Goal: Download file/media

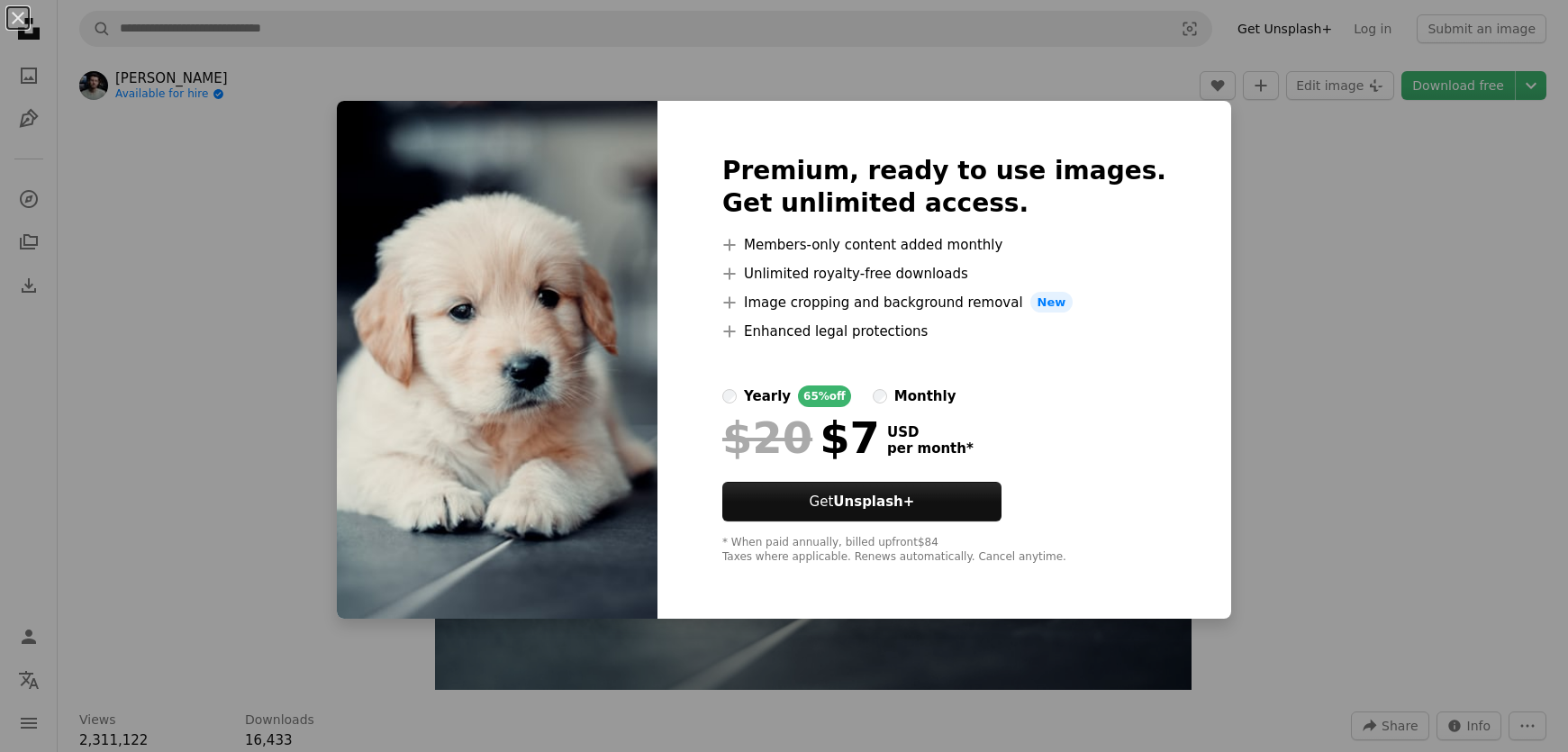
click at [1225, 516] on div "An X shape Premium, ready to use images. Get unlimited access. A plus sign Memb…" at bounding box center [784, 376] width 1568 height 752
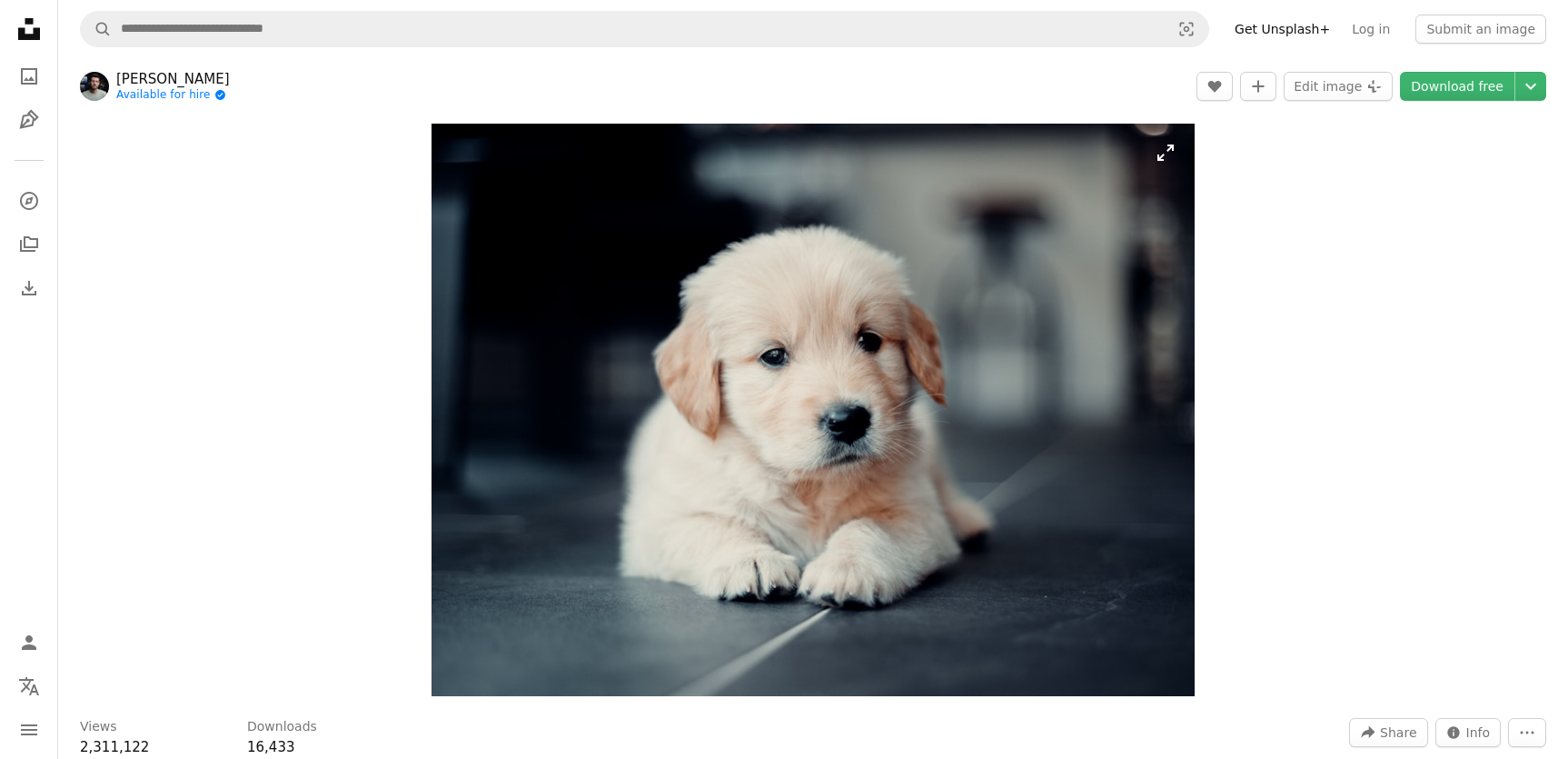
click at [1005, 336] on img "Zoom in on this image" at bounding box center [813, 410] width 763 height 572
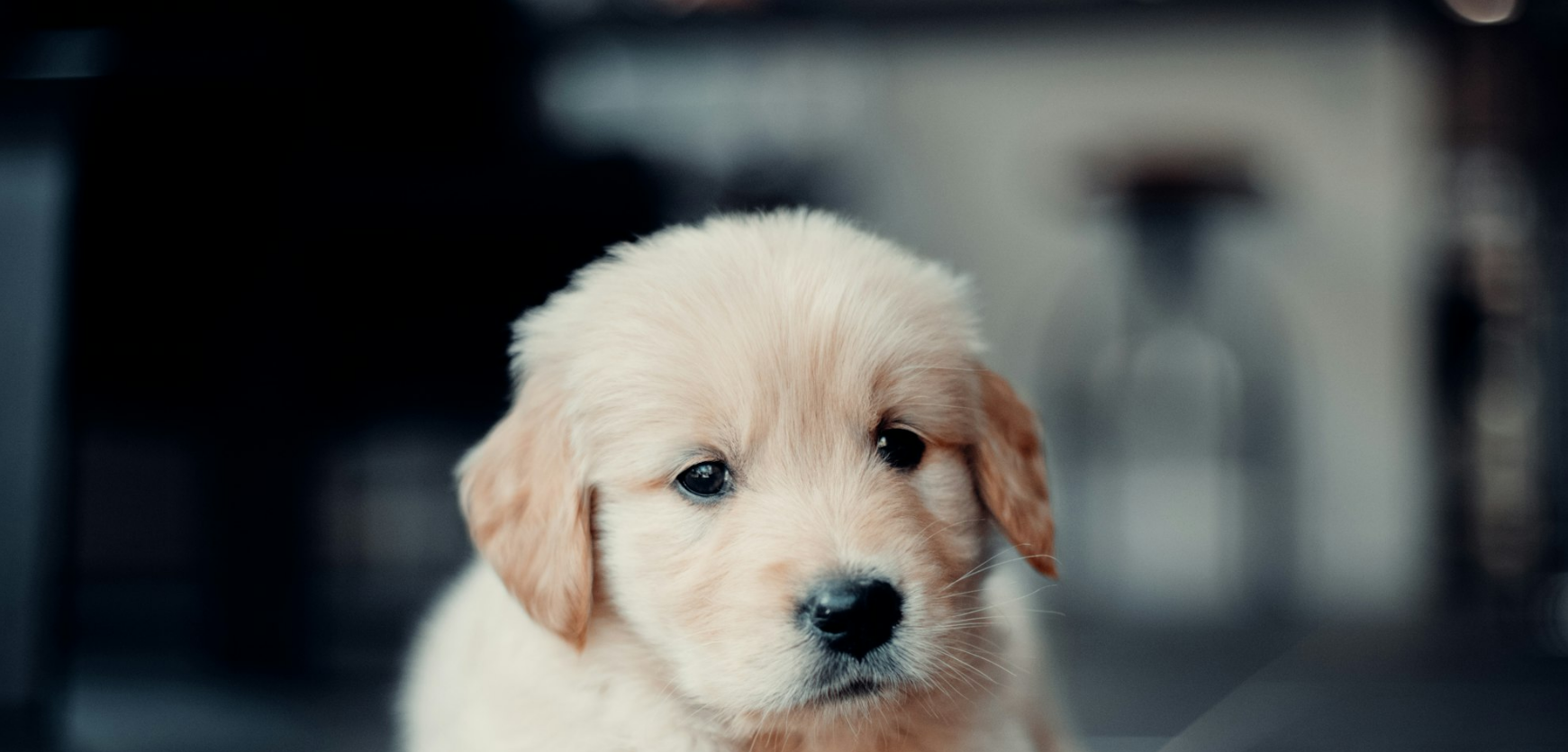
scroll to position [203, 0]
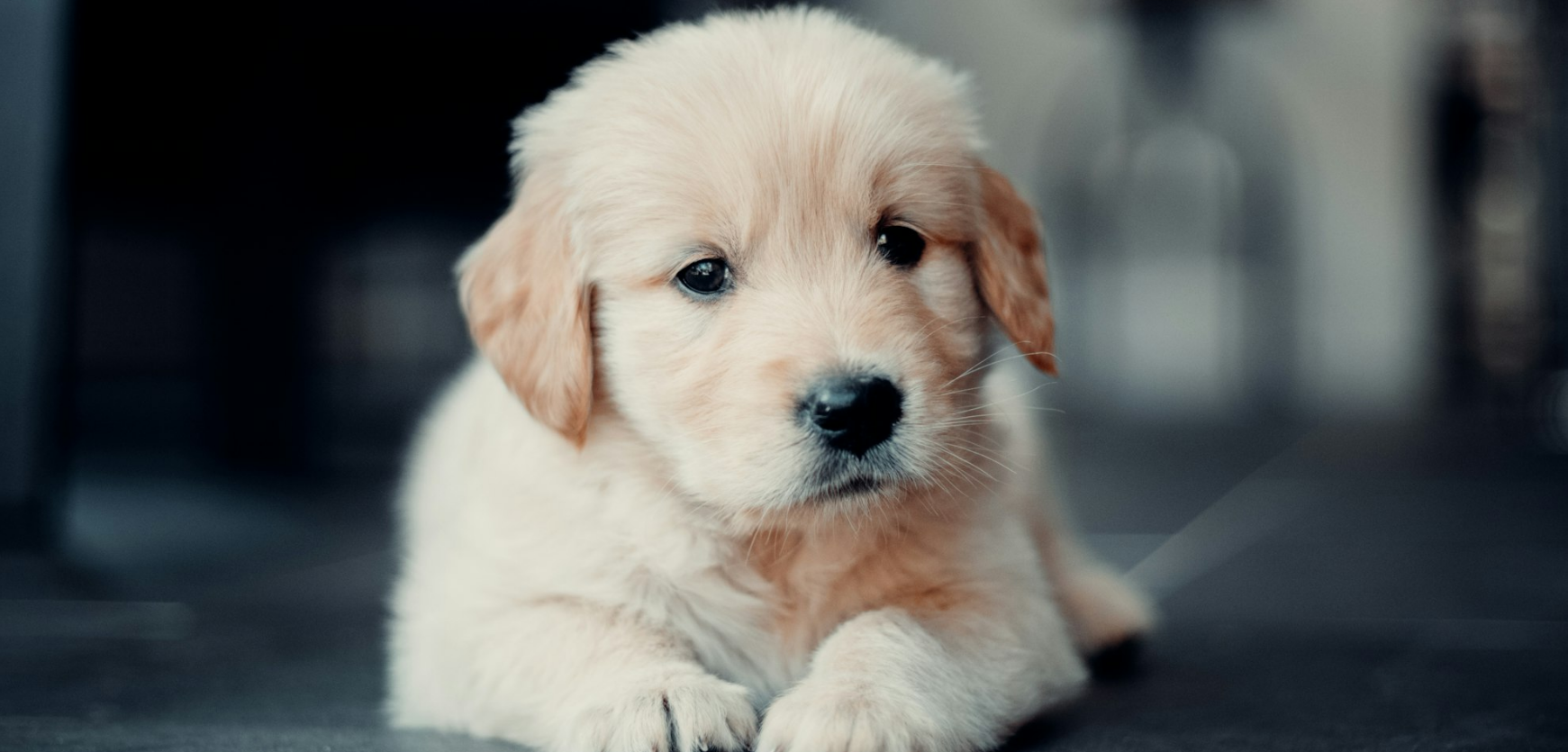
click at [996, 333] on img "Zoom out on this image" at bounding box center [784, 385] width 1570 height 1178
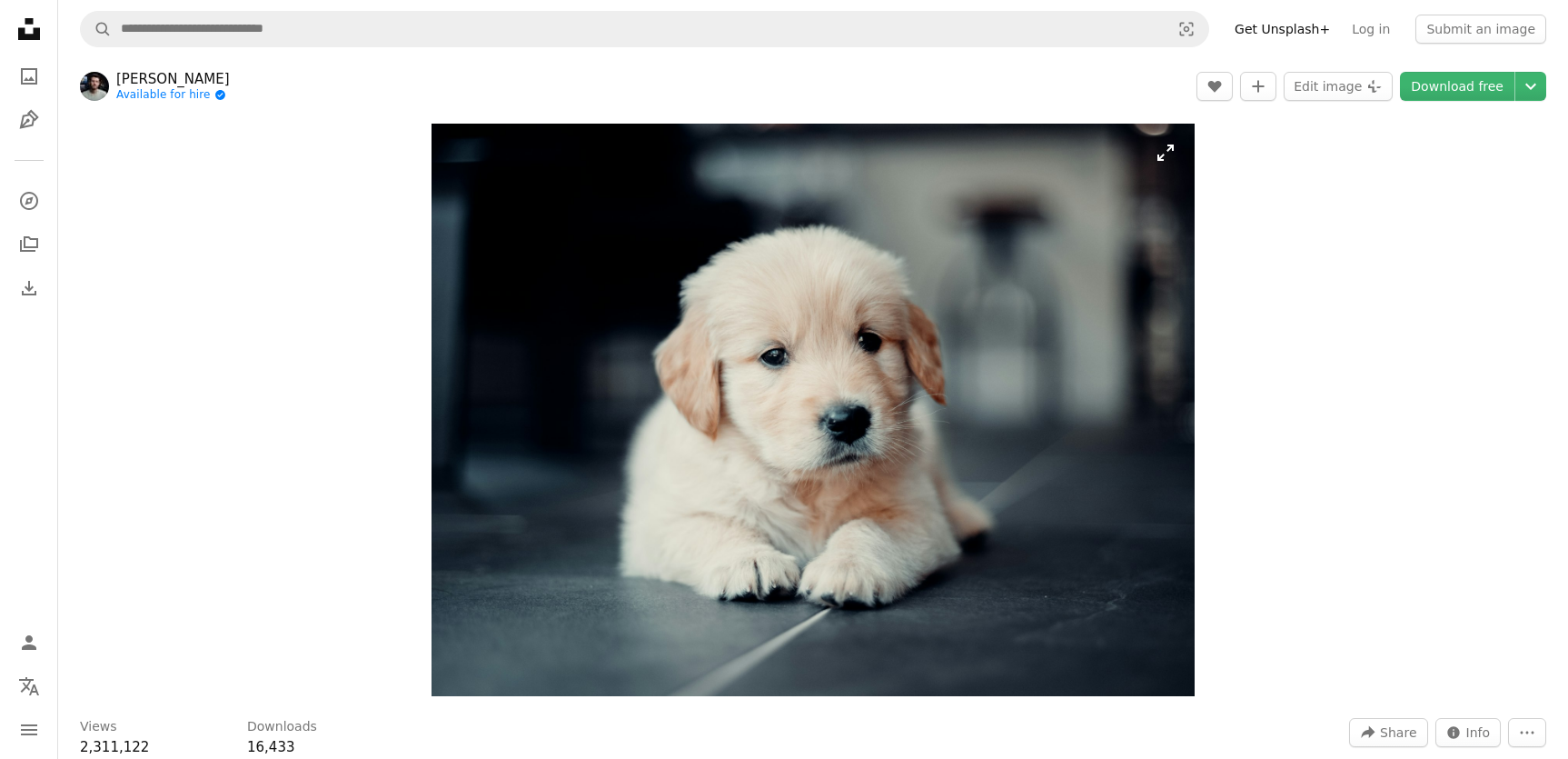
click at [1005, 336] on img "Zoom in on this image" at bounding box center [813, 410] width 763 height 572
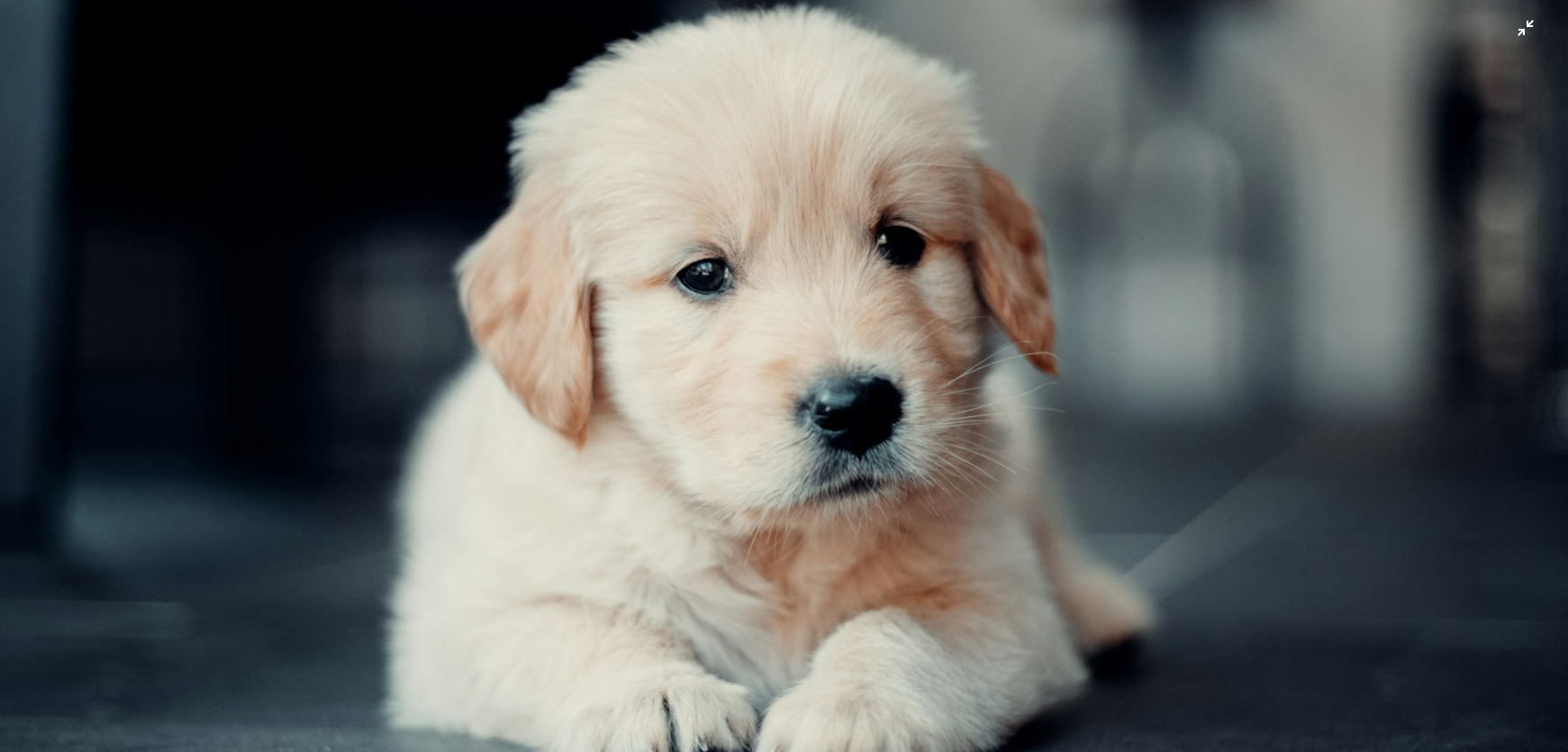
click at [791, 354] on img "Zoom out on this image" at bounding box center [784, 385] width 1570 height 1178
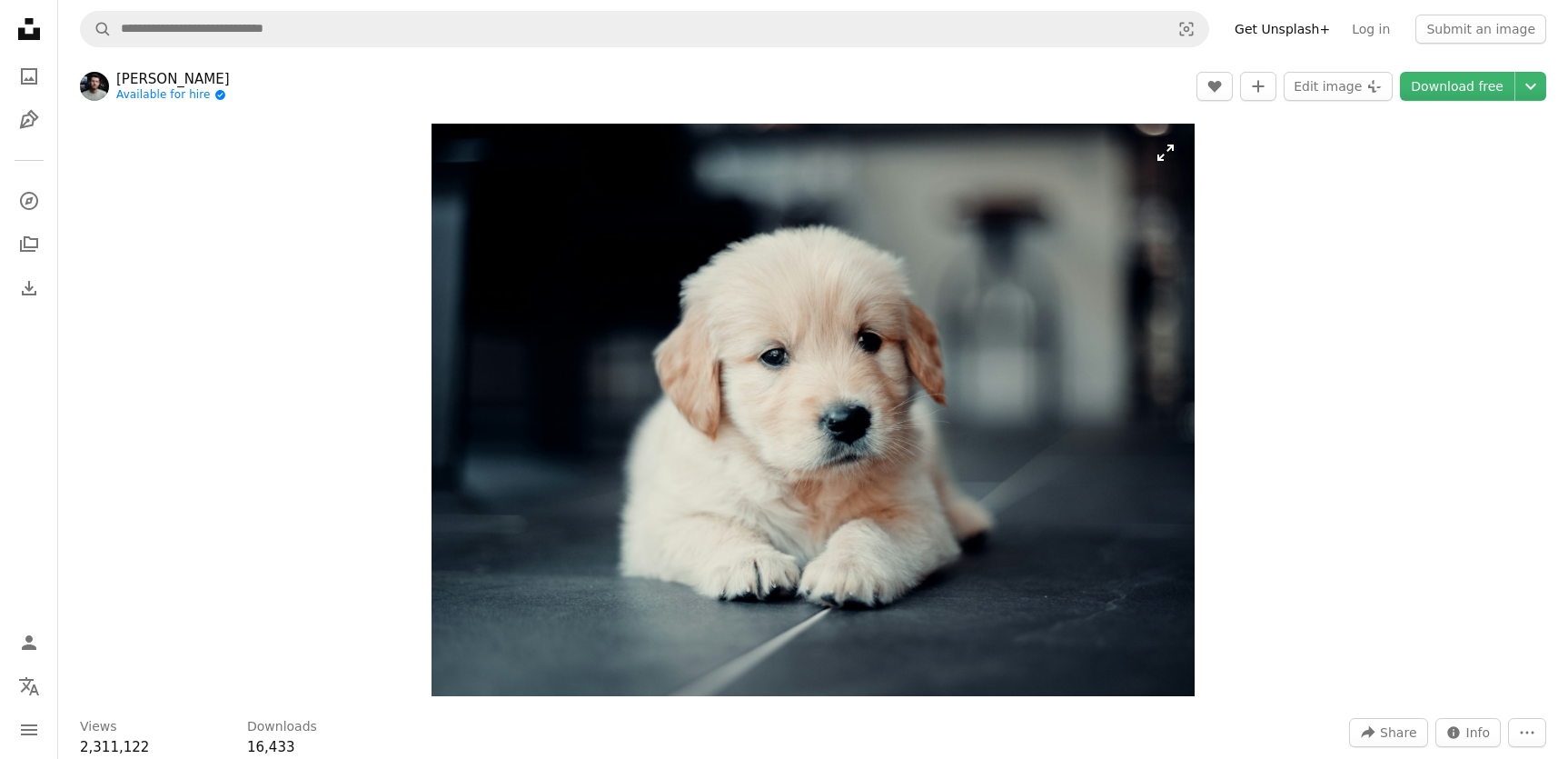
click at [1164, 164] on img "Zoom in on this image" at bounding box center [813, 410] width 763 height 572
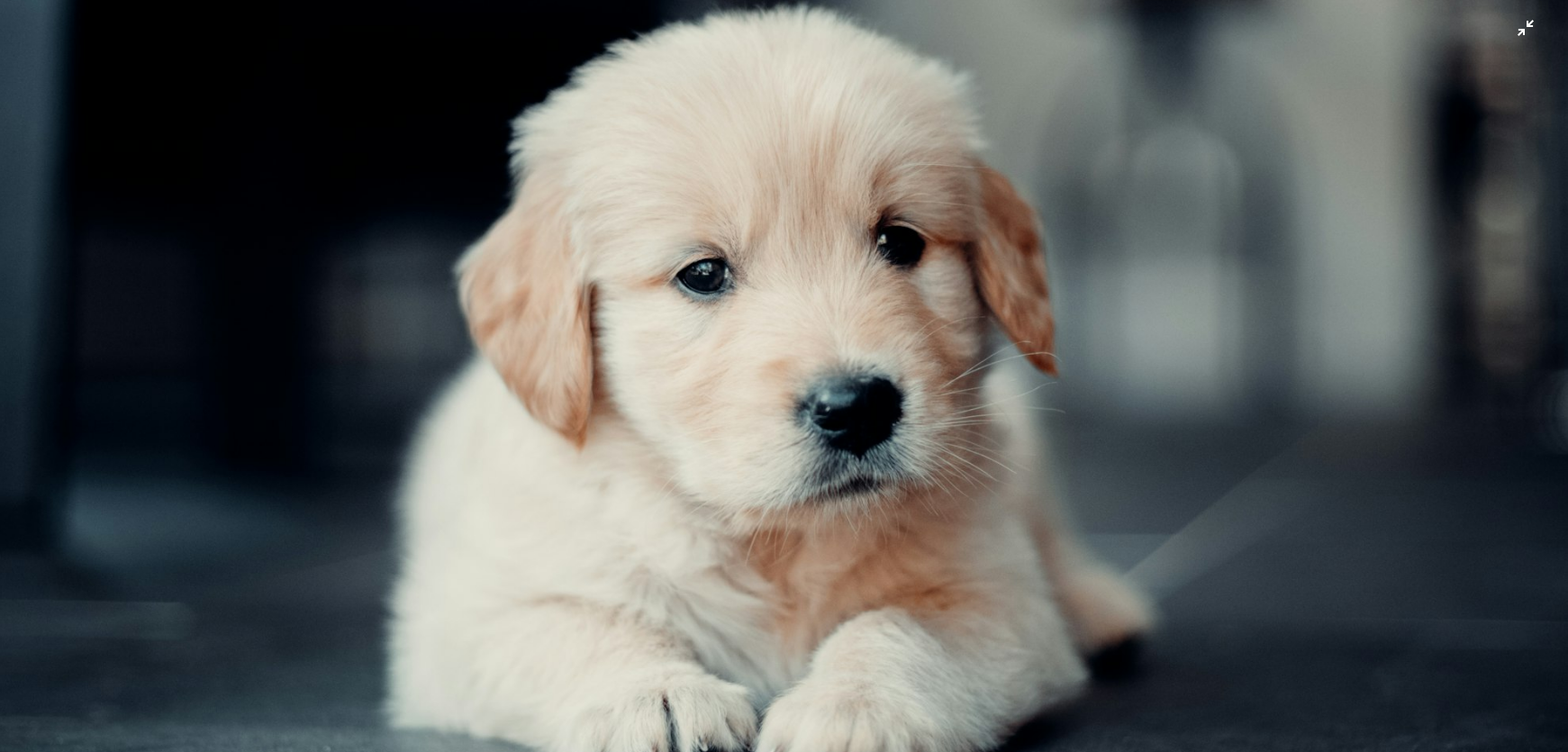
click at [1522, 27] on img "Zoom out on this image" at bounding box center [784, 385] width 1570 height 1178
